Goal: Task Accomplishment & Management: Use online tool/utility

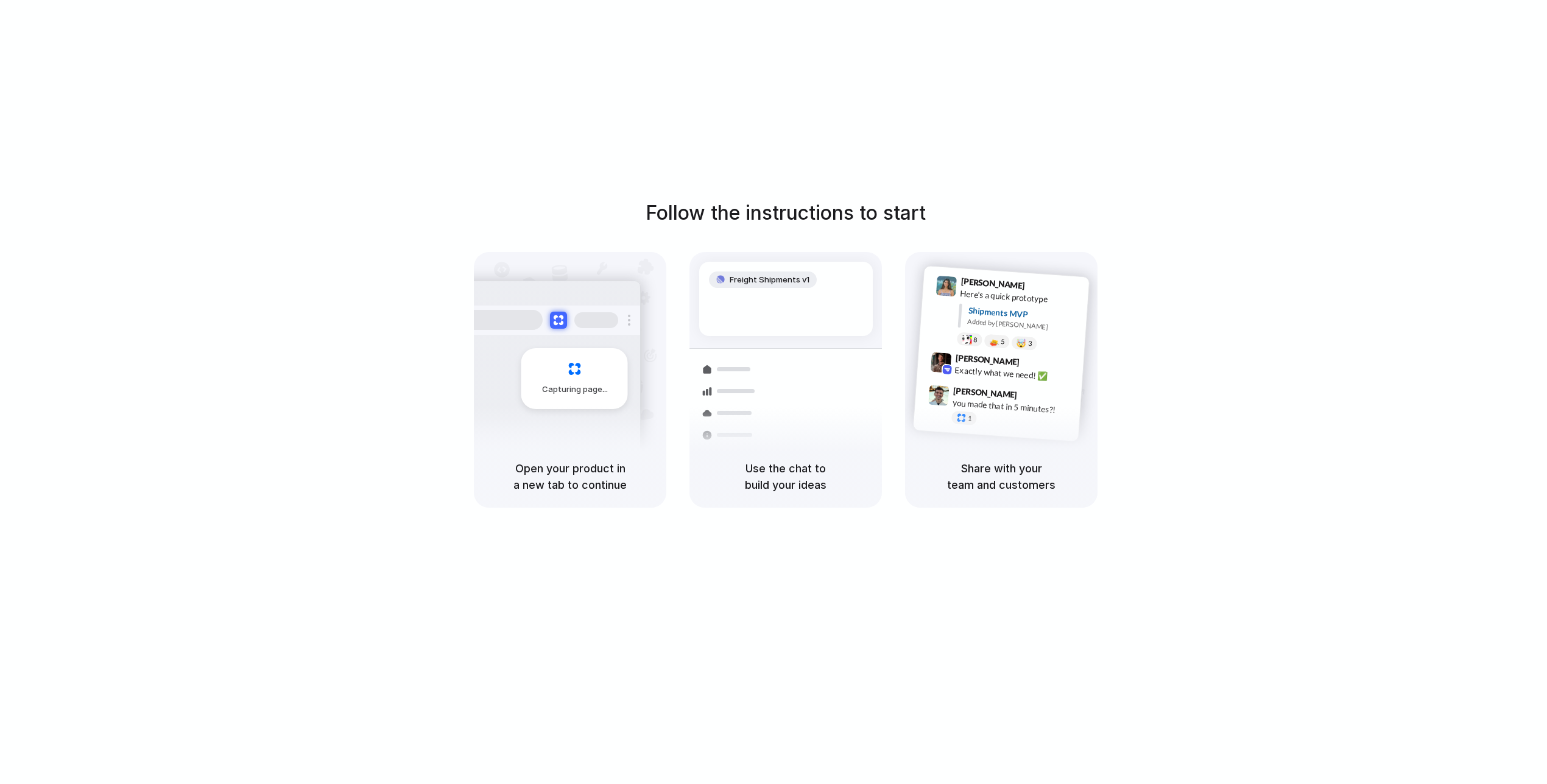
click at [1144, 229] on div "Follow the instructions to start Capturing page Open your product in a new tab …" at bounding box center [785, 354] width 1547 height 309
